Goal: Use online tool/utility: Utilize a website feature to perform a specific function

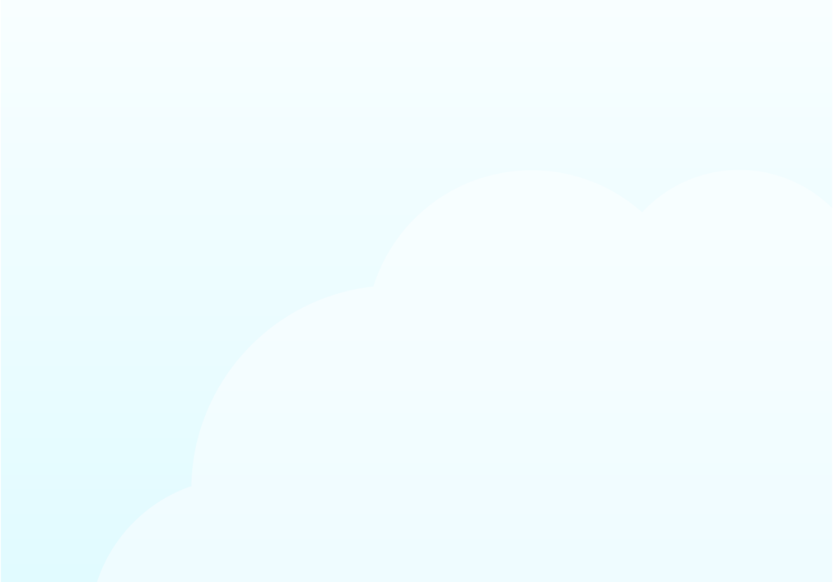
click at [43, 286] on body at bounding box center [416, 291] width 833 height 582
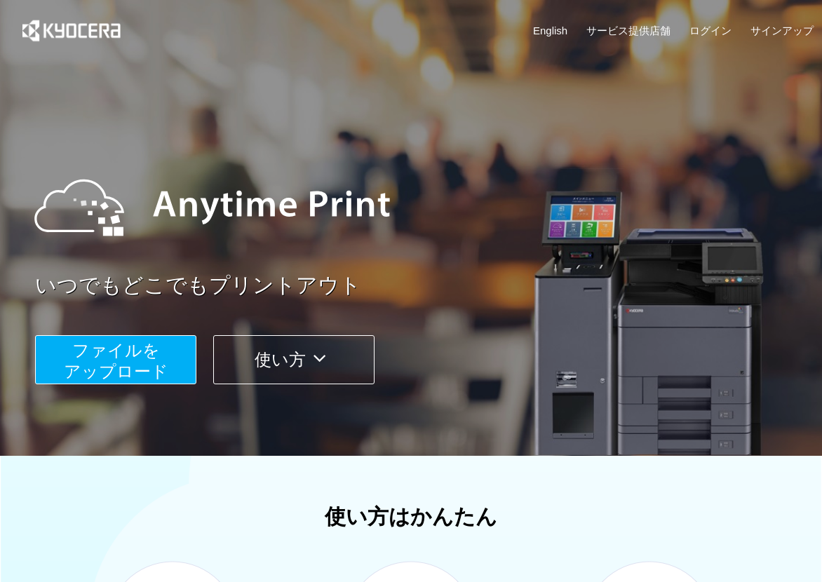
click at [169, 356] on button "ファイルを ​​アップロード" at bounding box center [115, 359] width 161 height 49
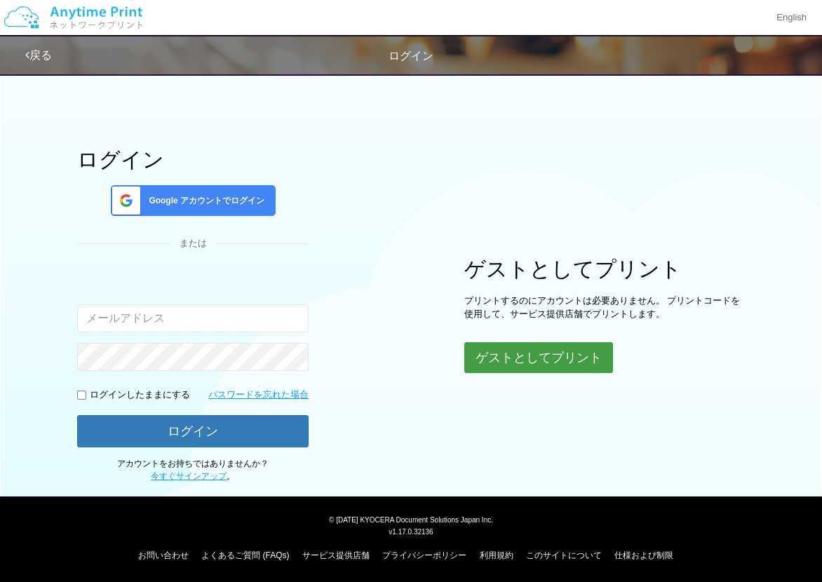
click at [486, 352] on button "ゲストとしてプリント" at bounding box center [539, 357] width 149 height 31
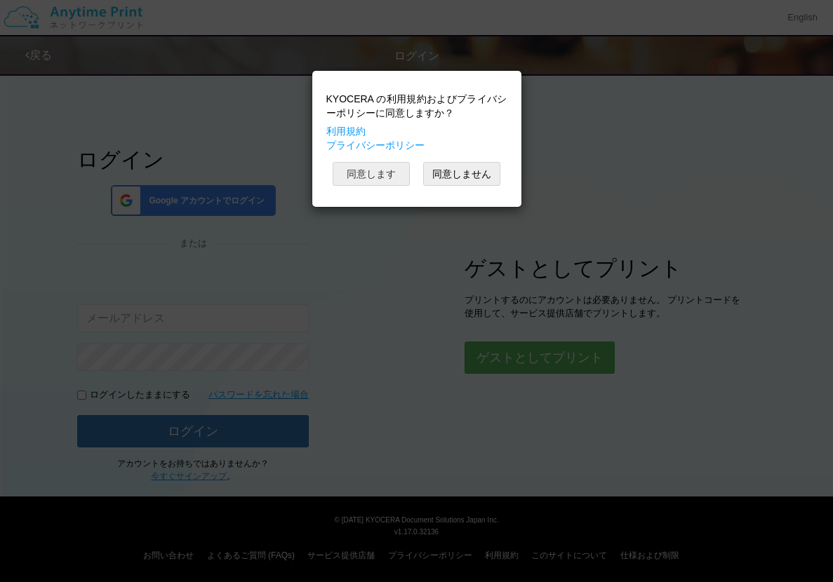
click at [370, 173] on button "同意します" at bounding box center [371, 174] width 77 height 24
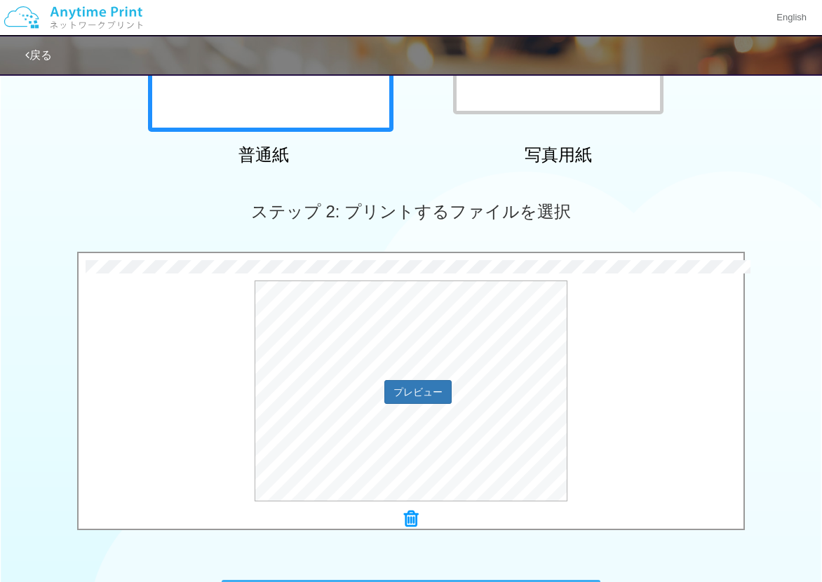
scroll to position [485, 0]
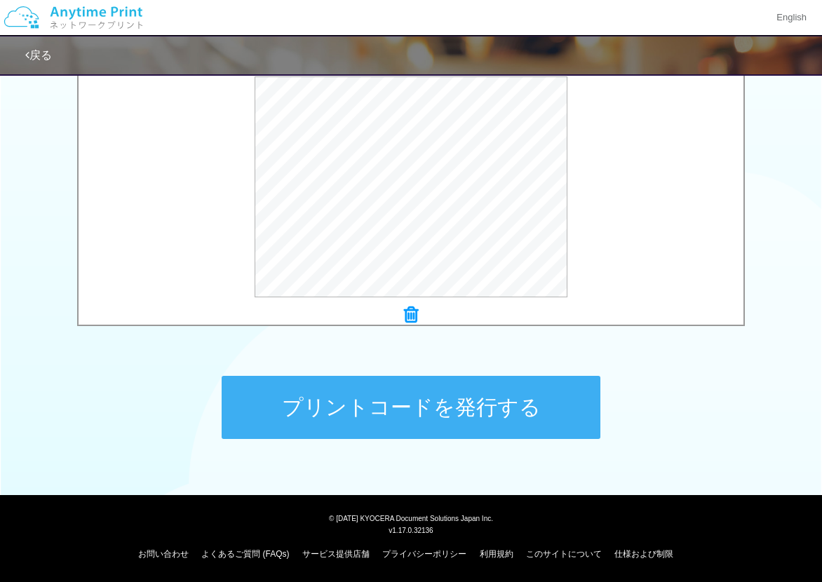
click at [443, 410] on button "プリントコードを発行する" at bounding box center [411, 407] width 379 height 63
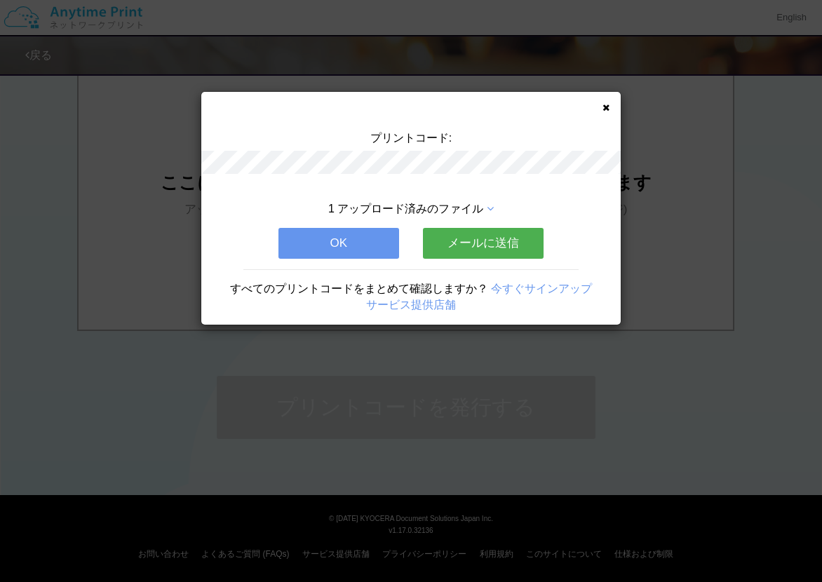
scroll to position [0, 0]
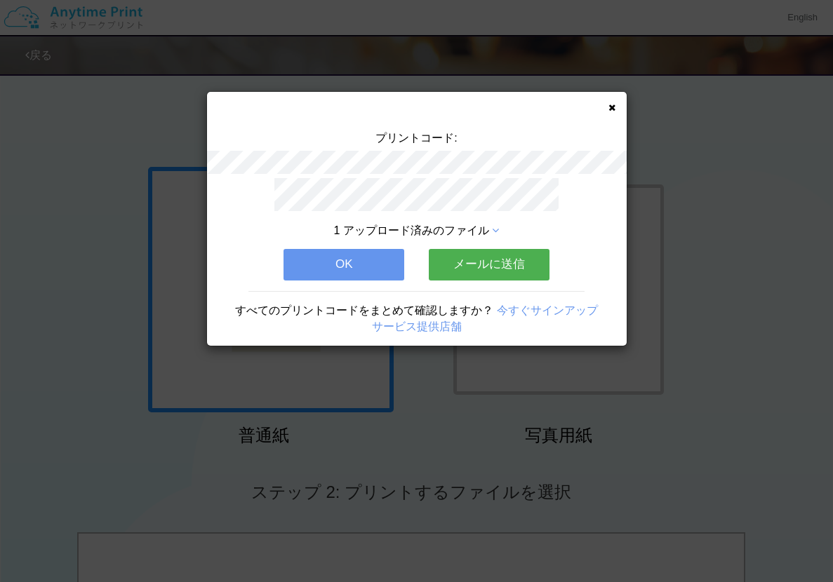
click at [615, 102] on div "プリントコード: 1 アップロード済みのファイル OK メールに送信 すべてのプリントコードをまとめて確認しますか？ 今すぐサインアップ サービス提供店舗" at bounding box center [417, 219] width 420 height 254
click at [307, 265] on button "OK" at bounding box center [343, 264] width 121 height 31
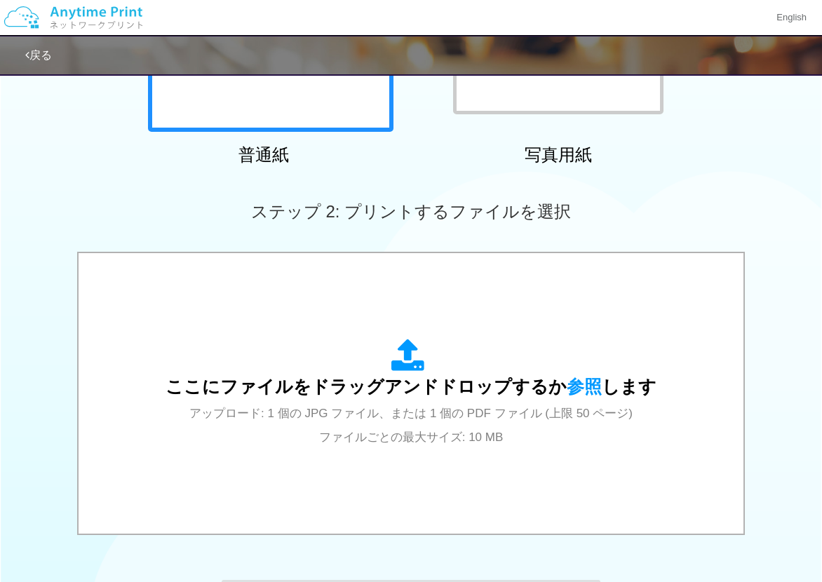
scroll to position [351, 0]
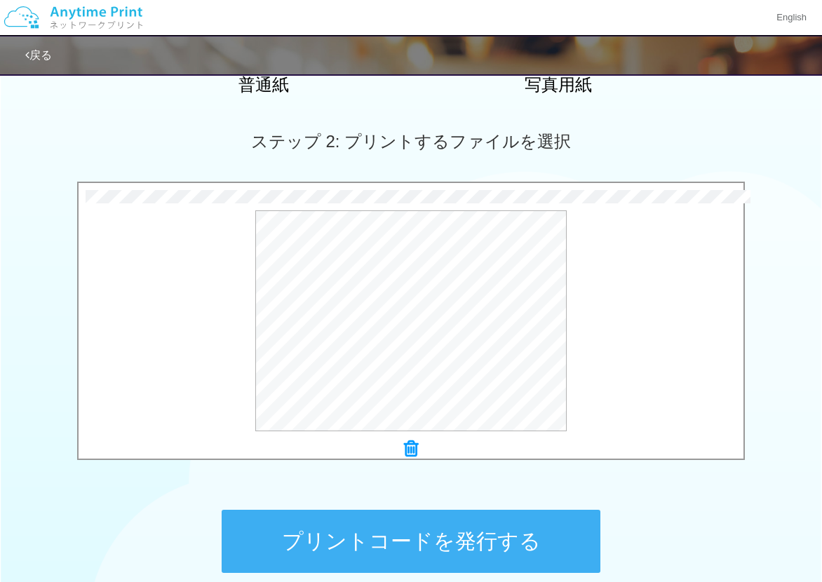
click at [413, 523] on button "プリントコードを発行する" at bounding box center [411, 541] width 379 height 63
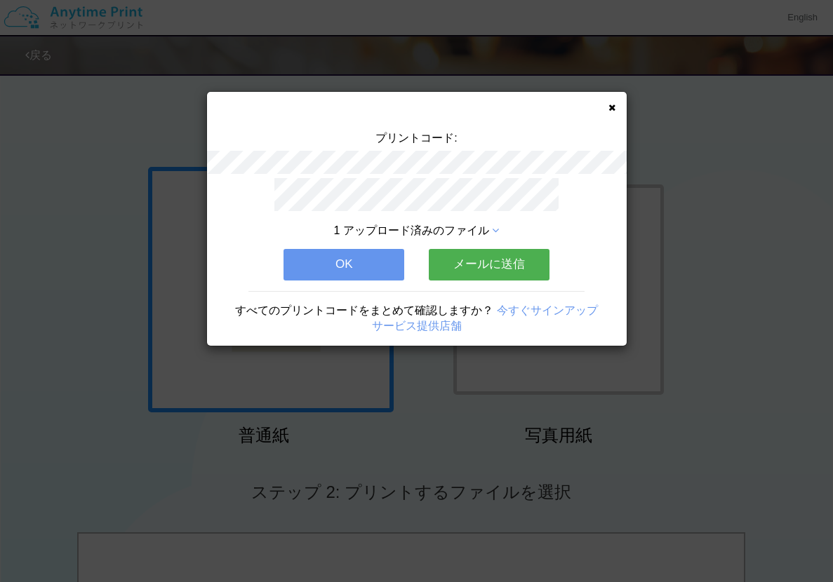
click at [361, 255] on button "OK" at bounding box center [343, 264] width 121 height 31
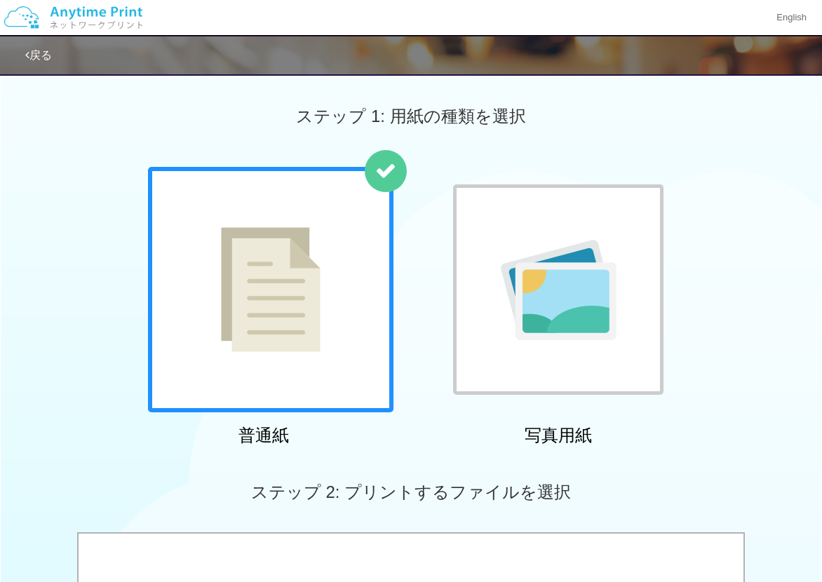
scroll to position [211, 0]
